Goal: Check status

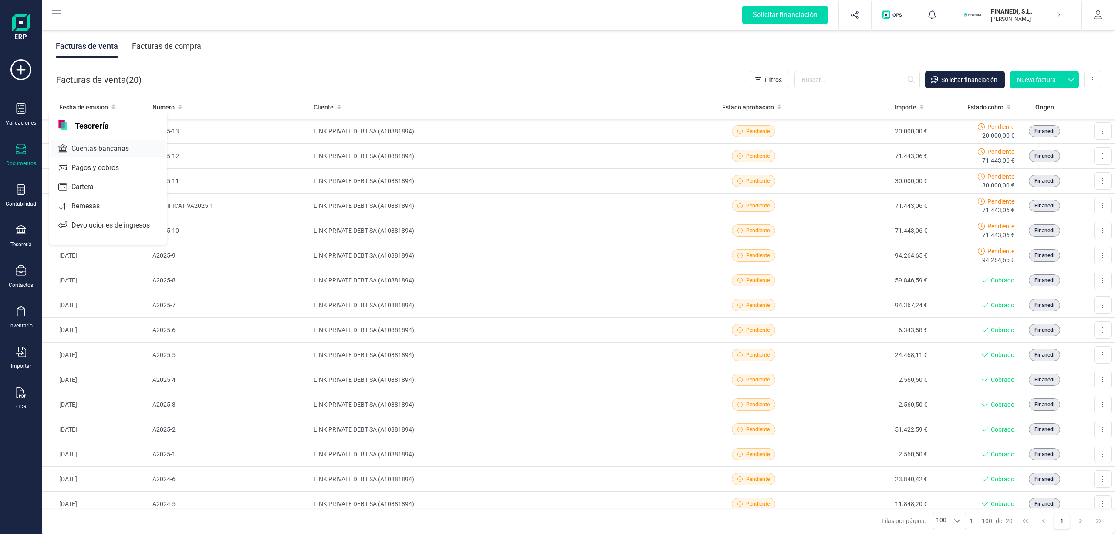
click at [82, 149] on span "Cuentas bancarias" at bounding box center [106, 148] width 77 height 10
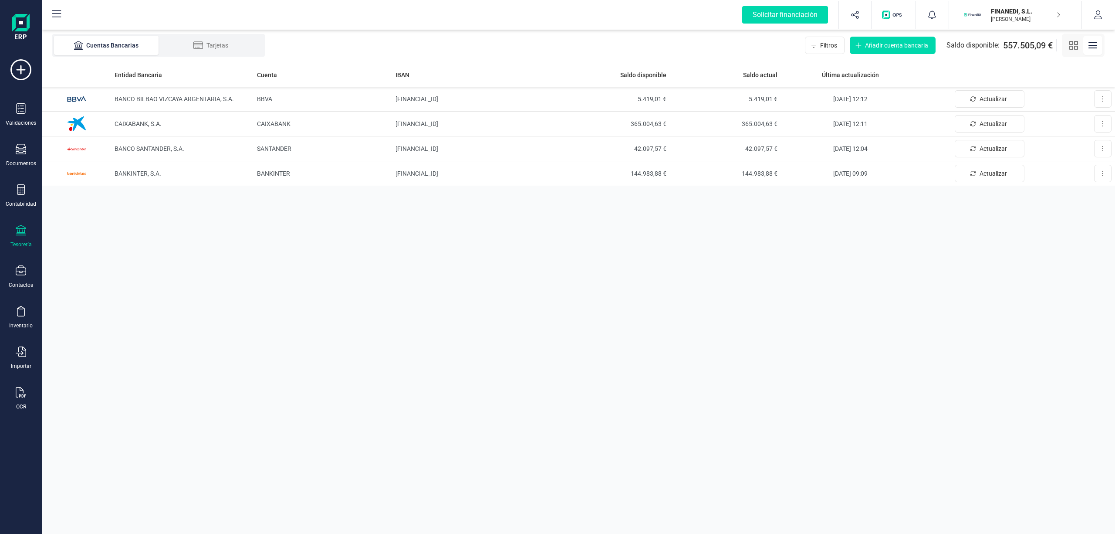
click at [1006, 13] on p "FINANEDI, S.L." at bounding box center [1026, 11] width 70 height 9
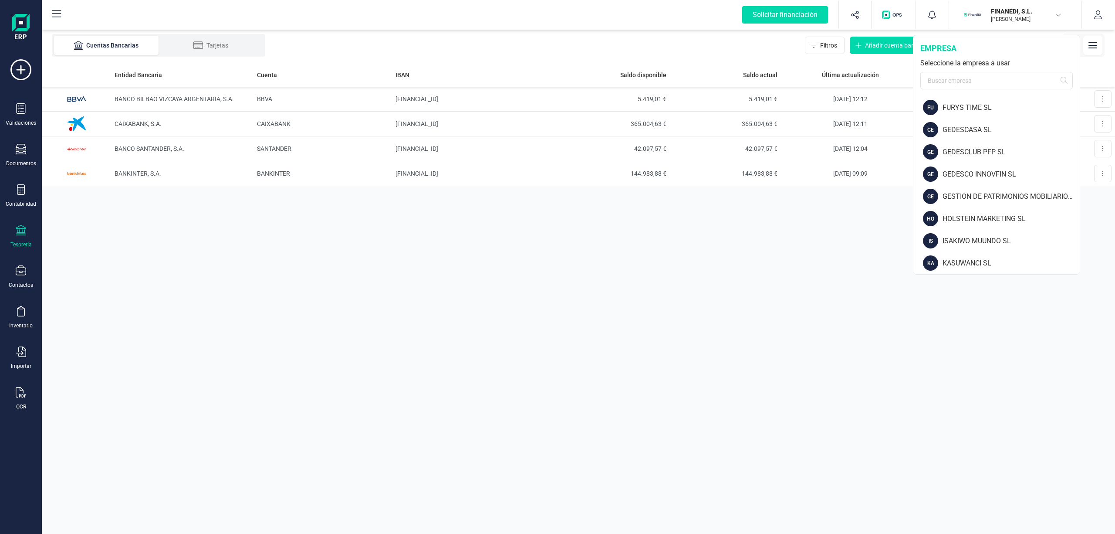
scroll to position [417, 0]
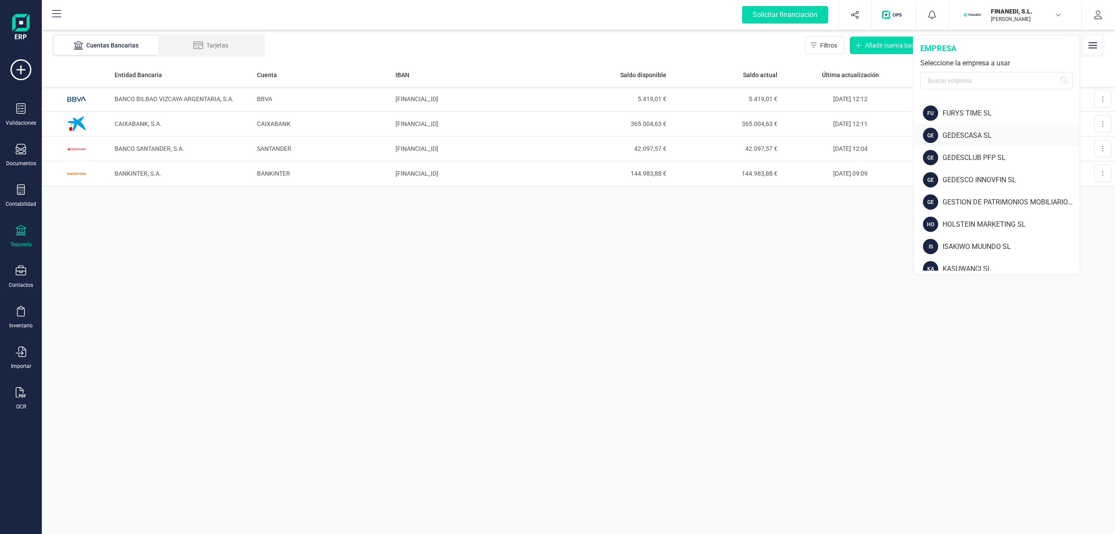
click at [947, 140] on div "GEDESCASA SL" at bounding box center [1011, 135] width 137 height 10
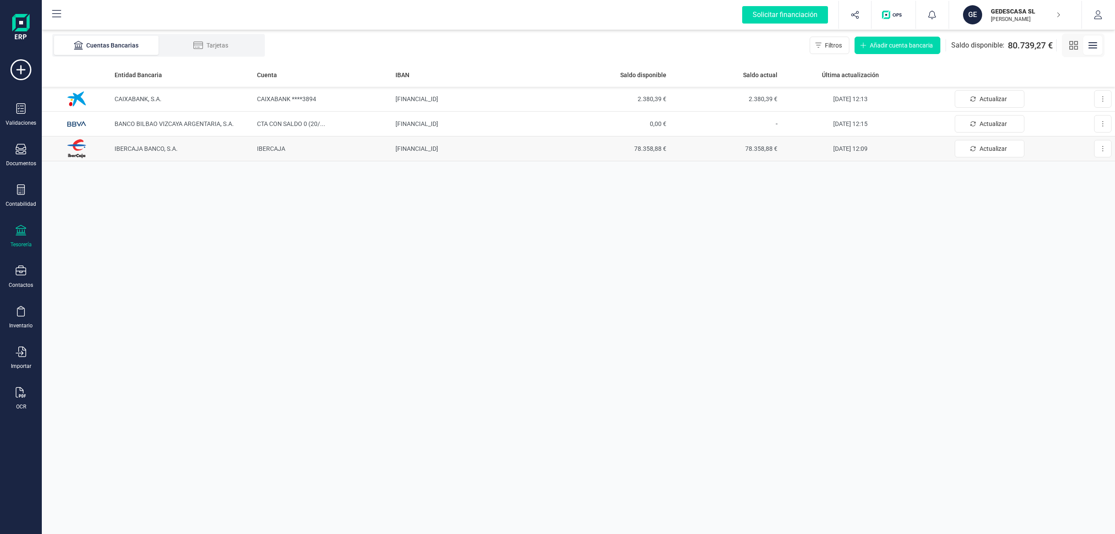
click at [649, 147] on span "78.358,88 €" at bounding box center [615, 148] width 104 height 9
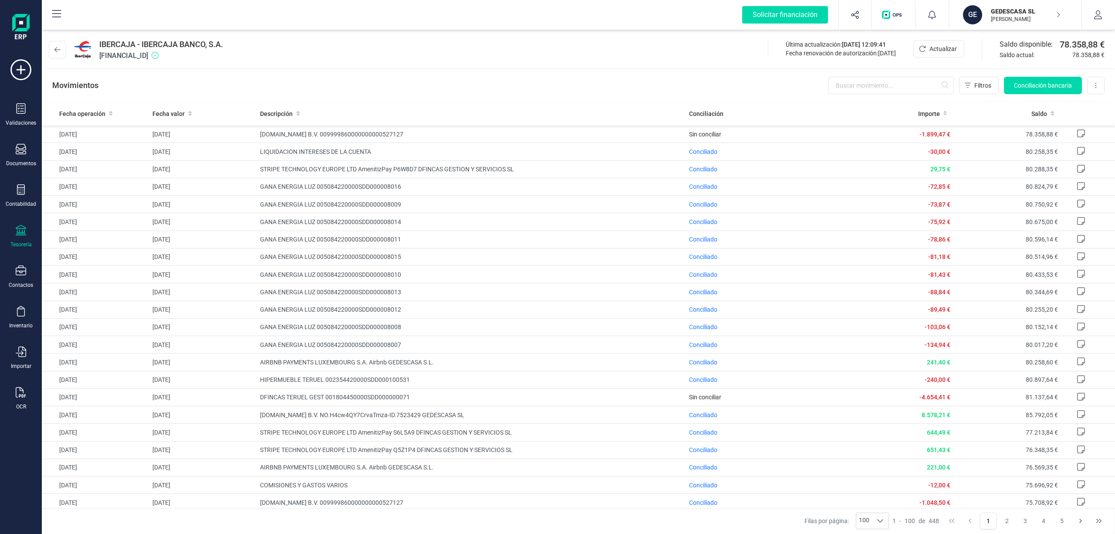
click at [1000, 14] on p "GEDESCASA SL" at bounding box center [1026, 11] width 70 height 9
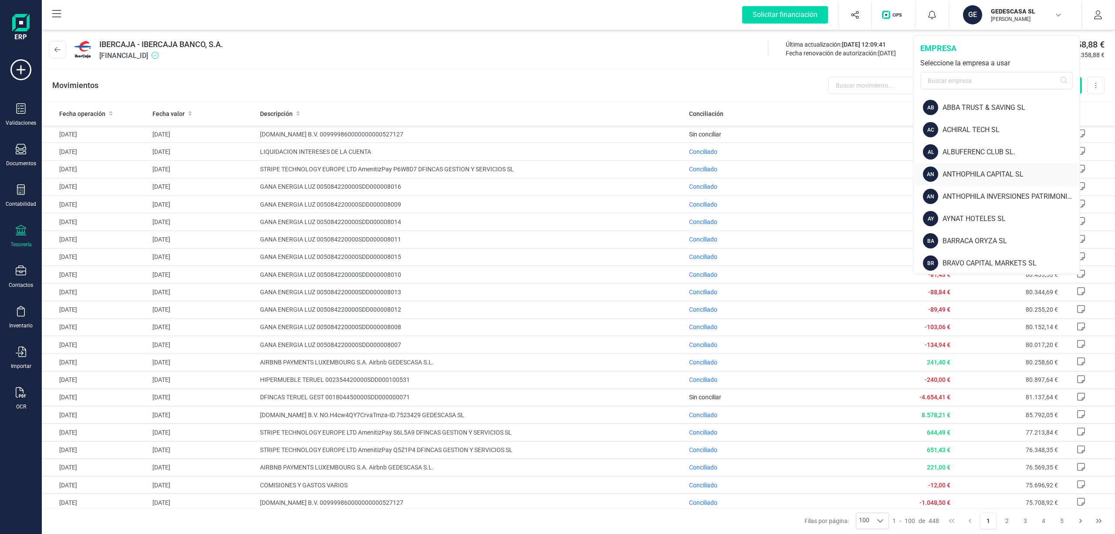
drag, startPoint x: 1077, startPoint y: 125, endPoint x: 1072, endPoint y: 173, distance: 47.7
click at [1072, 173] on div "AB ABBA TRUST & SAVING SL AC ACHIRAL TECH SL AL ALBUFERENC CLUB SL. AN ANTHOPHI…" at bounding box center [997, 183] width 166 height 174
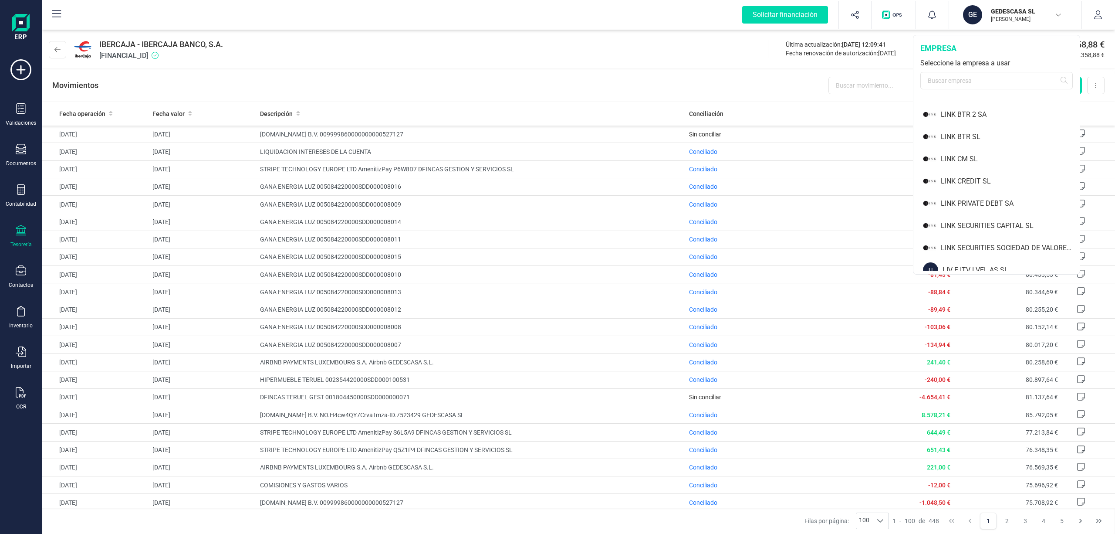
scroll to position [621, 0]
click at [987, 194] on div "LINK PRIVATE DEBT SA" at bounding box center [1010, 198] width 139 height 10
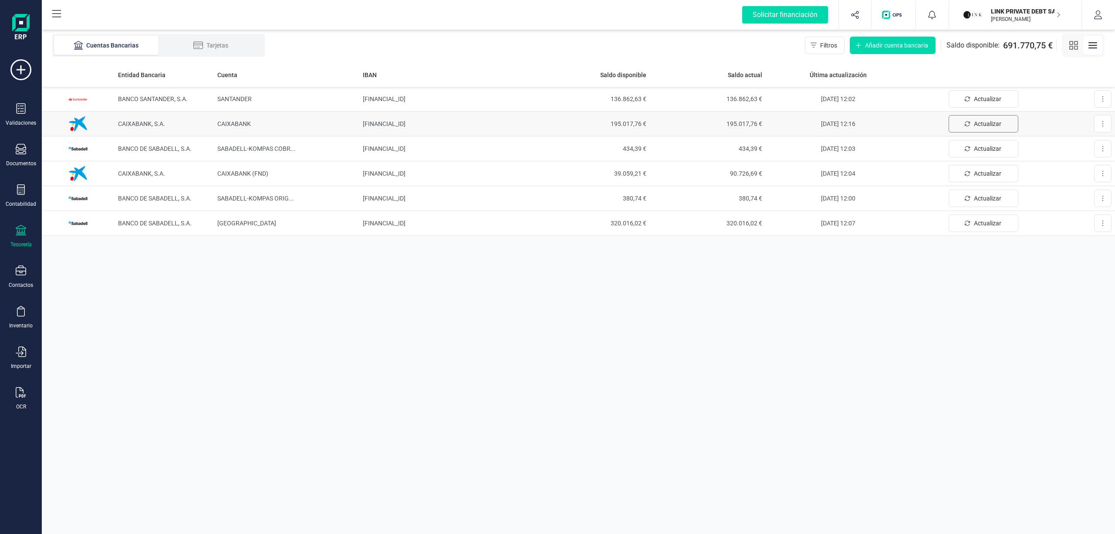
click at [978, 124] on span "Actualizar" at bounding box center [987, 123] width 27 height 9
click at [1011, 8] on p "LINK PRIVATE DEBT SA" at bounding box center [1026, 11] width 70 height 9
click at [874, 292] on div "Entidad Bancaria Cuenta IBAN Saldo disponible Saldo actual Última actualización…" at bounding box center [579, 298] width 1074 height 471
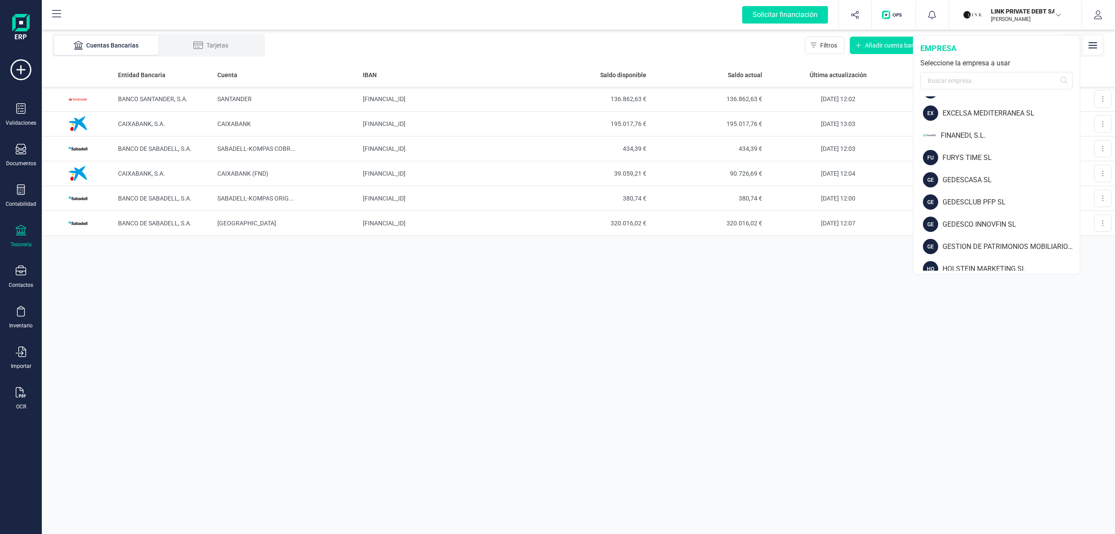
scroll to position [382, 0]
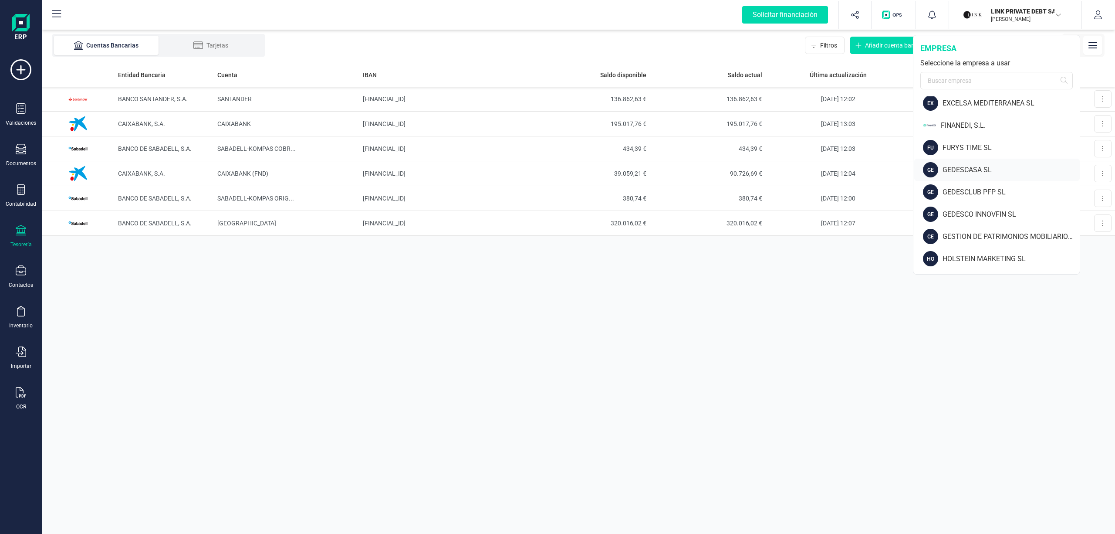
click at [976, 166] on div "GEDESCASA SL" at bounding box center [1011, 170] width 137 height 10
